Goal: Task Accomplishment & Management: Manage account settings

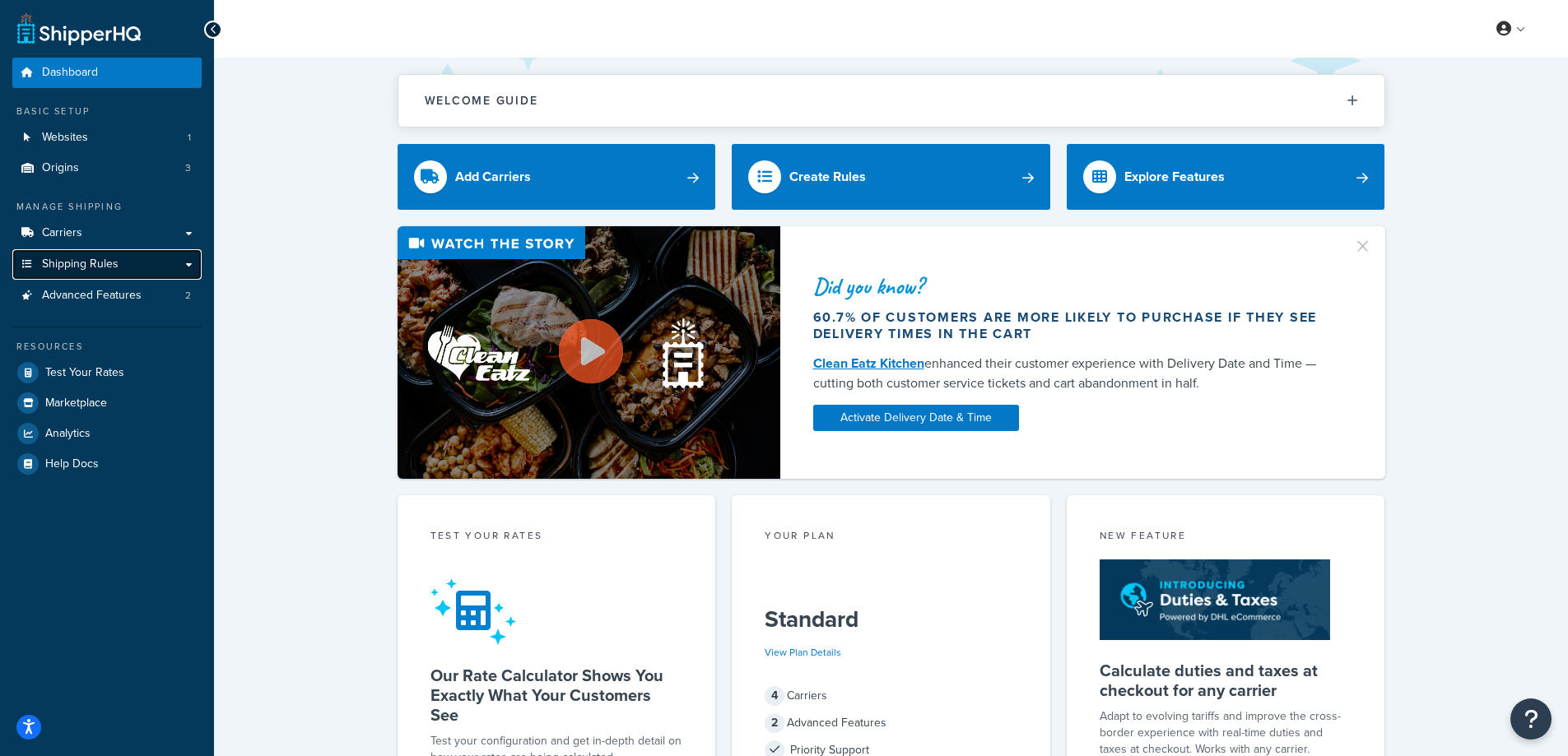
click at [91, 266] on span "Shipping Rules" at bounding box center [80, 264] width 77 height 14
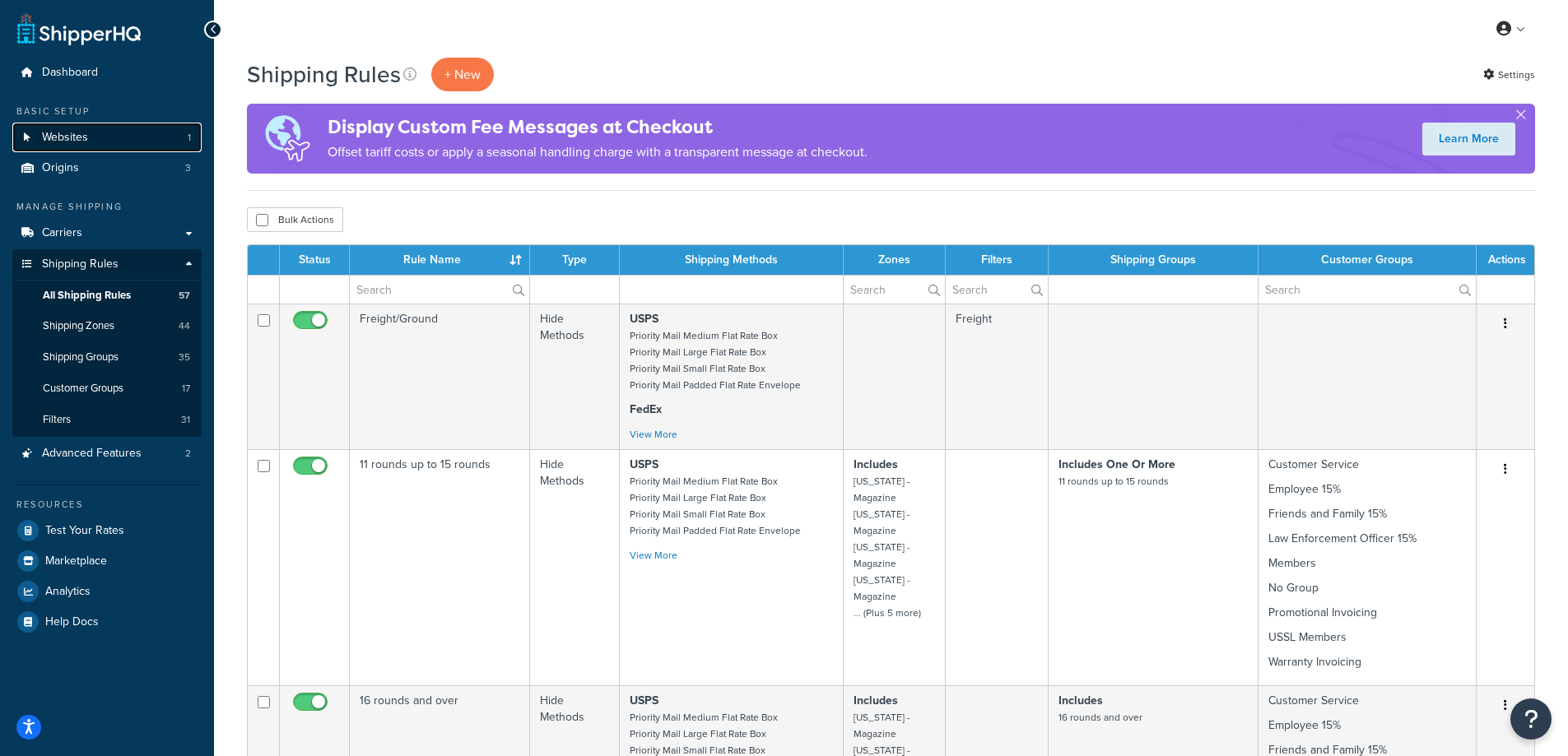
click at [102, 141] on link "Websites 1" at bounding box center [107, 137] width 189 height 30
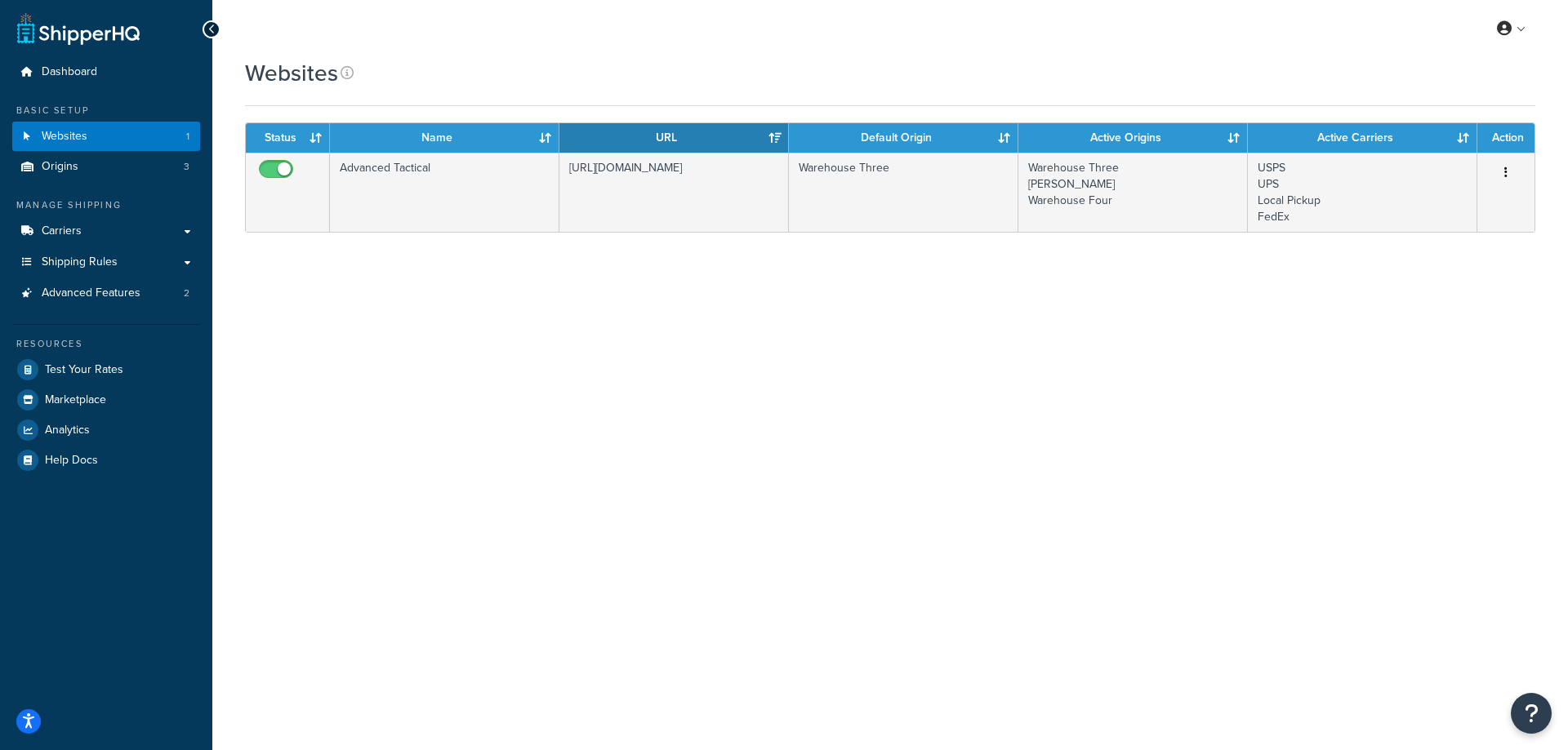
click at [208, 24] on icon at bounding box center [212, 29] width 7 height 12
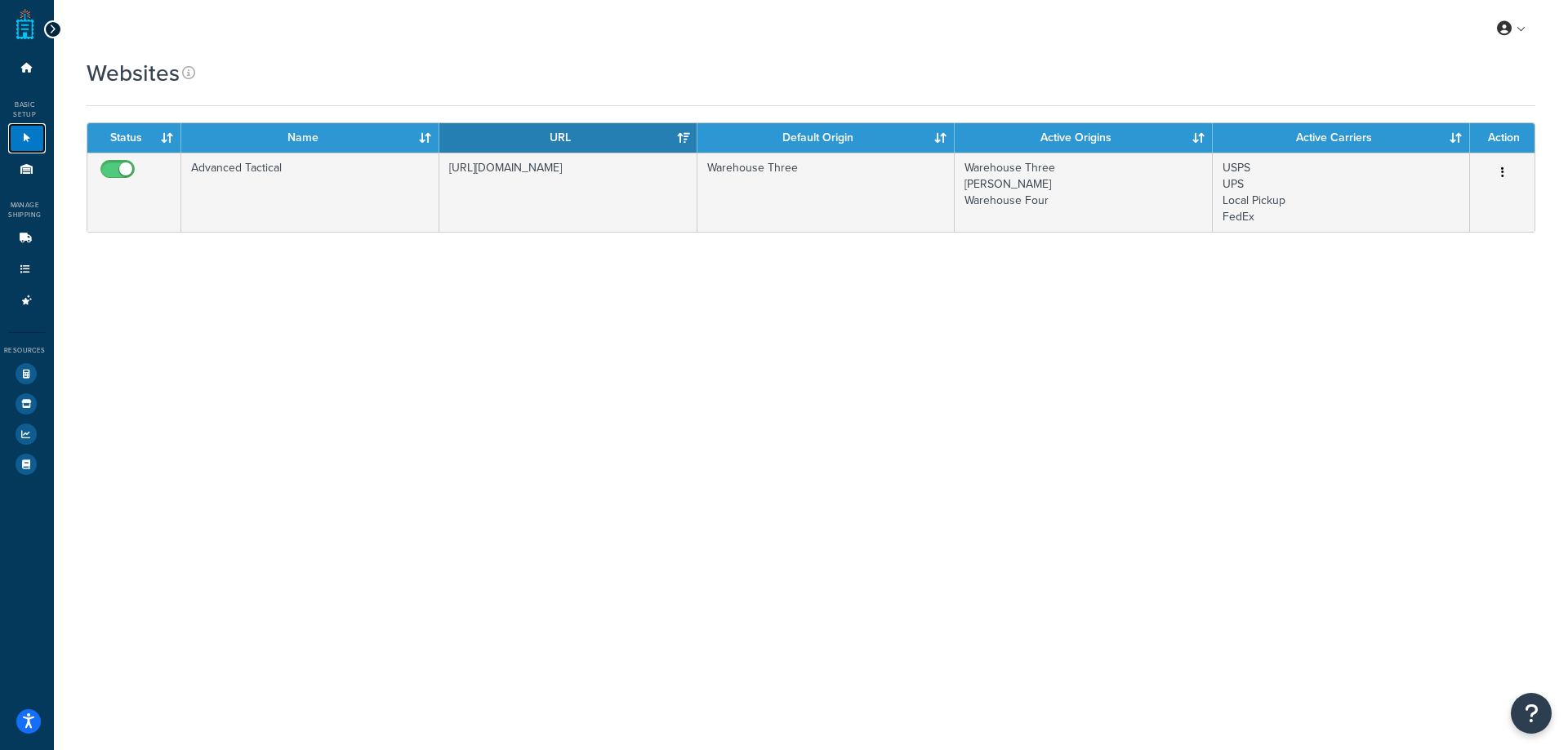
click at [28, 138] on icon at bounding box center [27, 138] width 16 height 10
click at [53, 25] on icon at bounding box center [53, 29] width 7 height 12
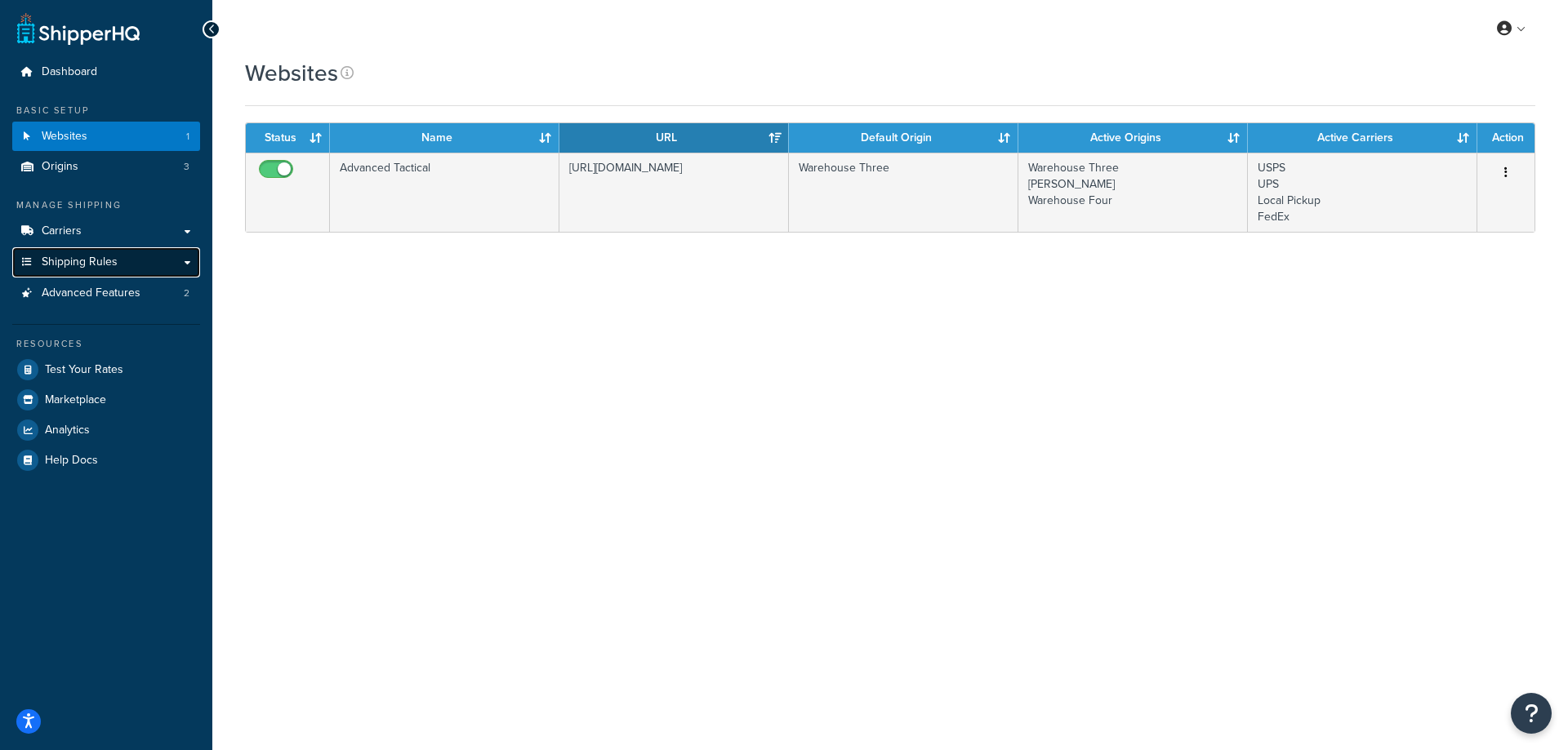
click at [131, 261] on link "Shipping Rules" at bounding box center [106, 262] width 188 height 30
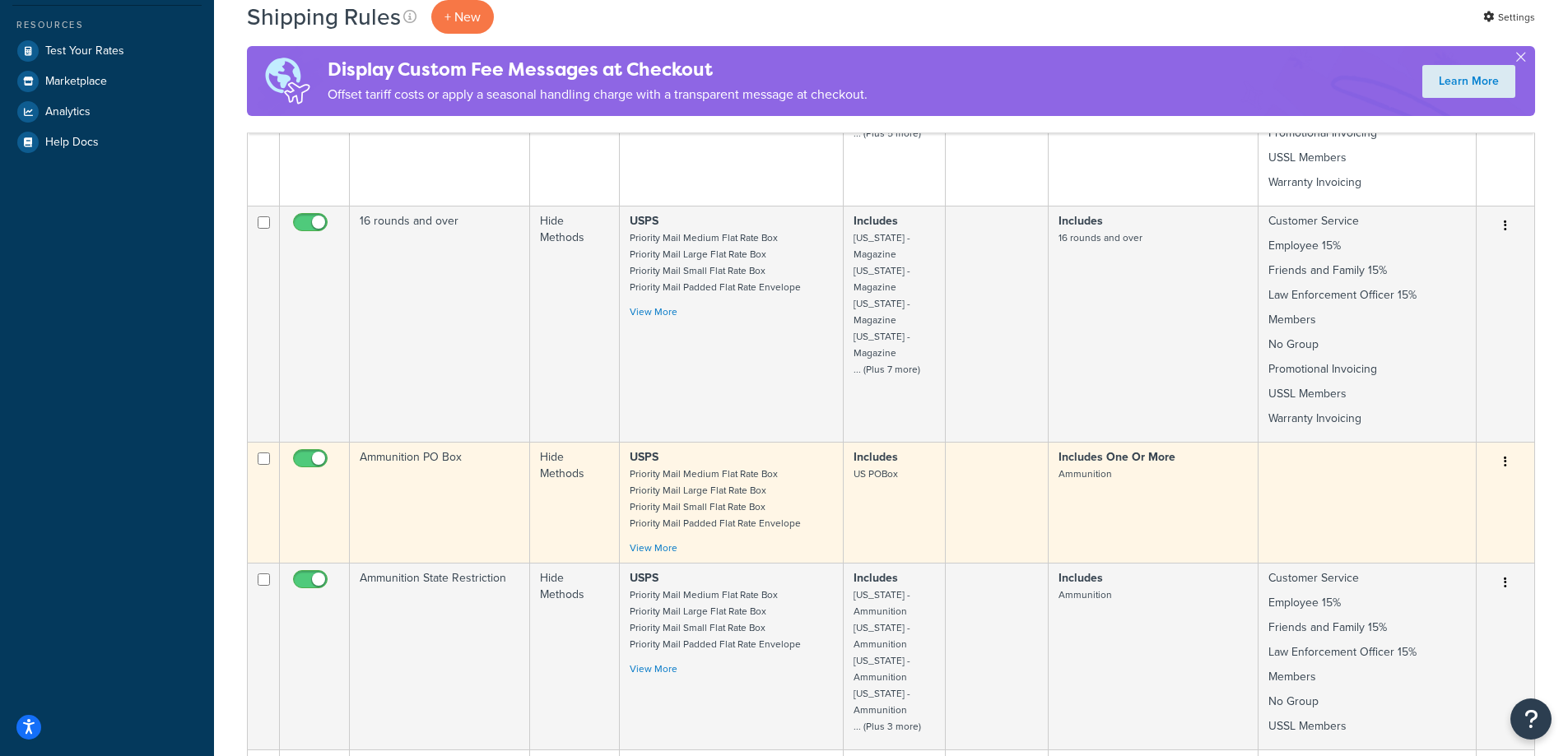
scroll to position [494, 0]
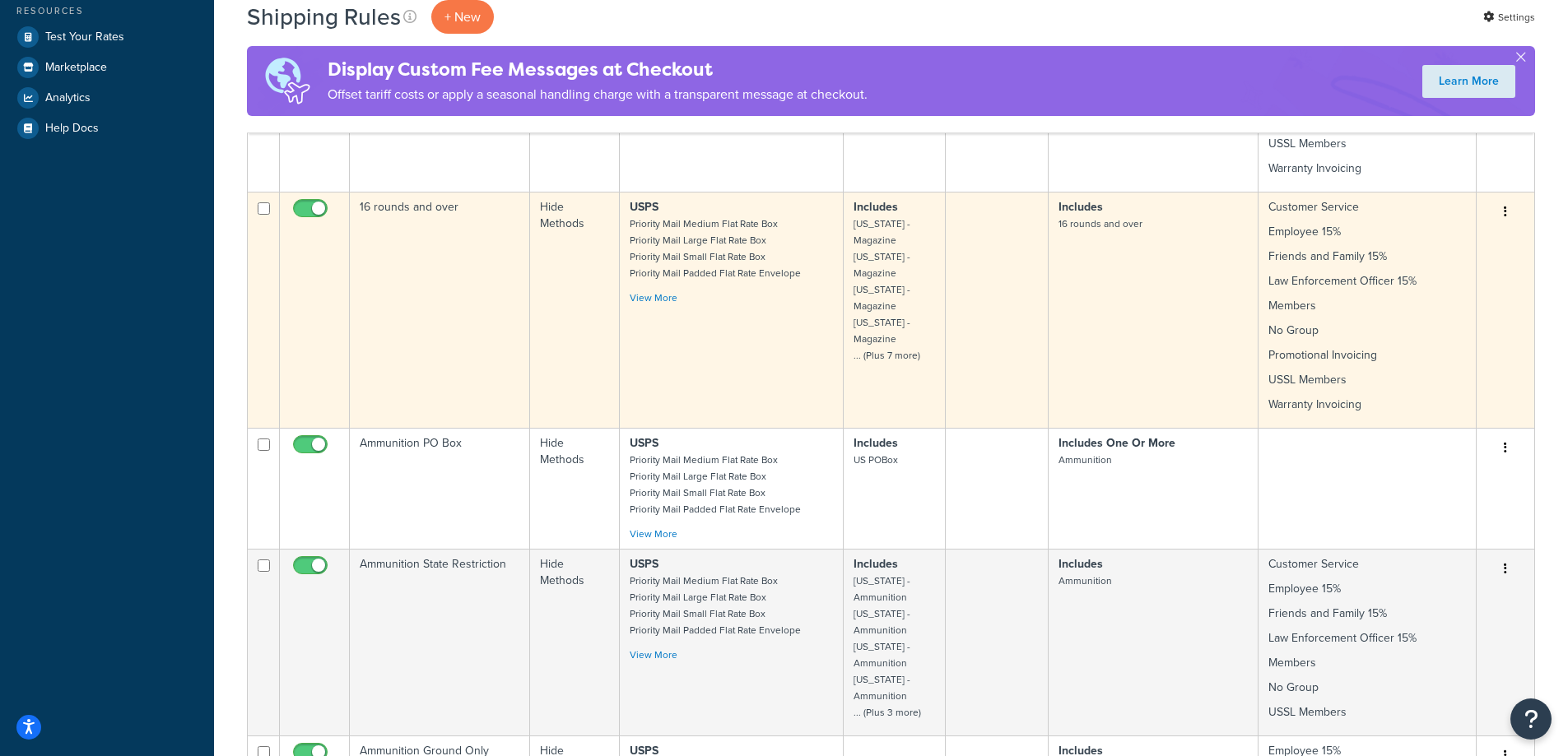
click at [1510, 215] on button "button" at bounding box center [1505, 212] width 23 height 26
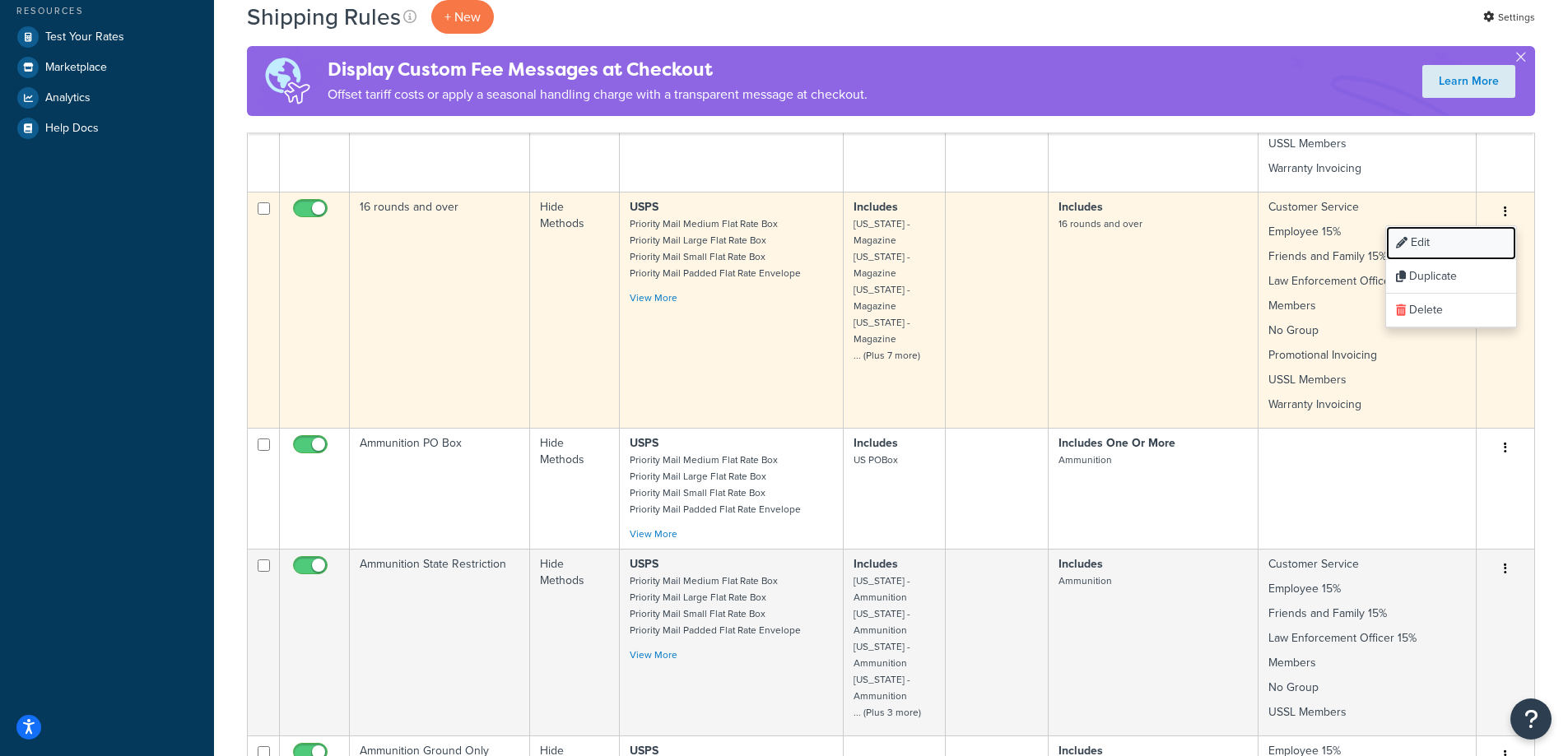
click at [1447, 238] on link "Edit" at bounding box center [1451, 243] width 130 height 34
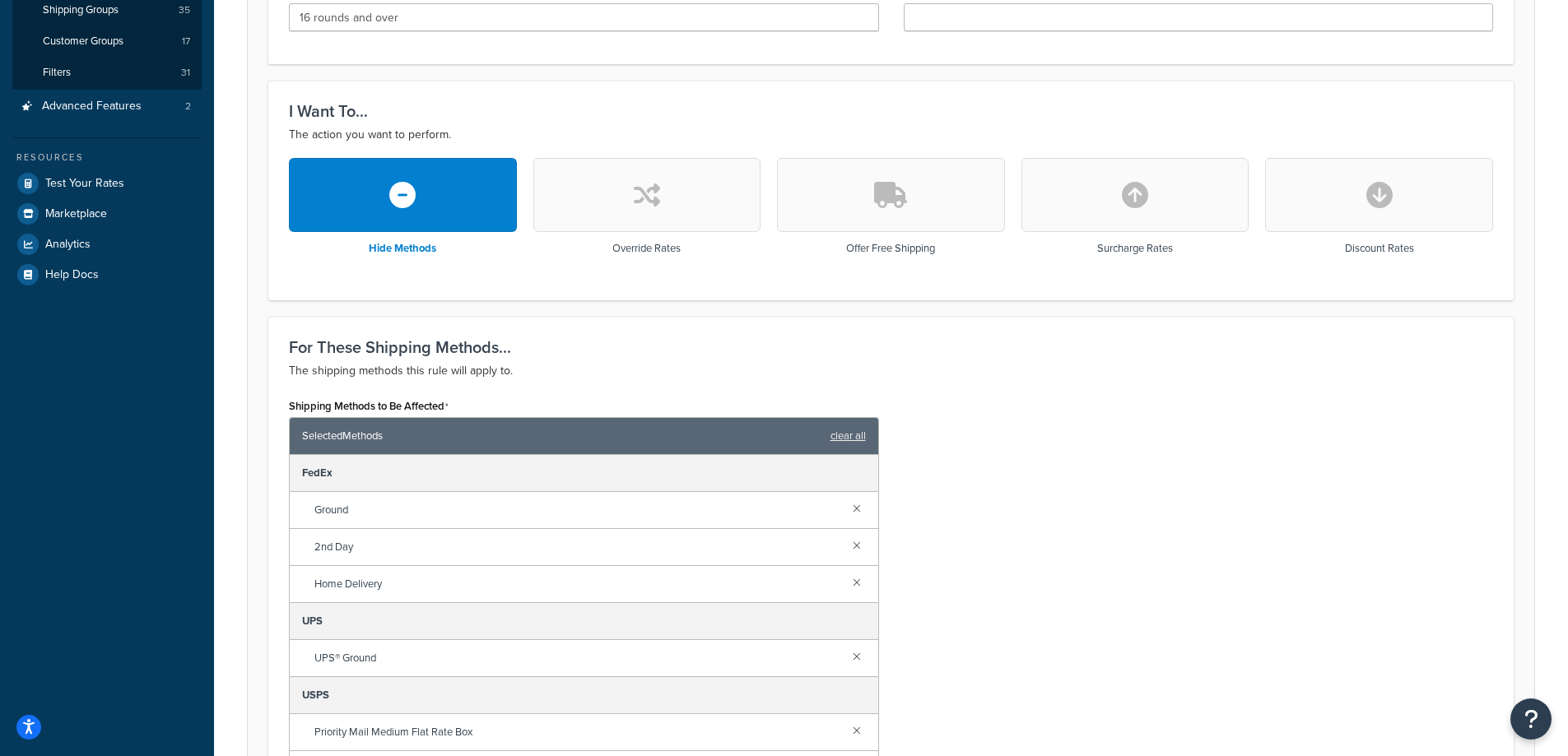
scroll to position [412, 0]
